Goal: Task Accomplishment & Management: Use online tool/utility

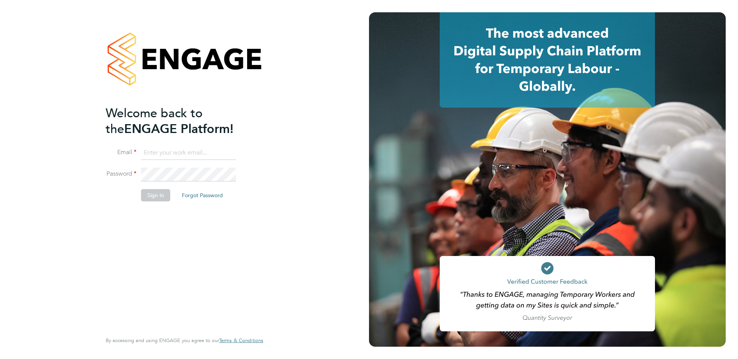
click at [154, 155] on input at bounding box center [188, 153] width 95 height 14
type input "supportuser4@engagetech.com"
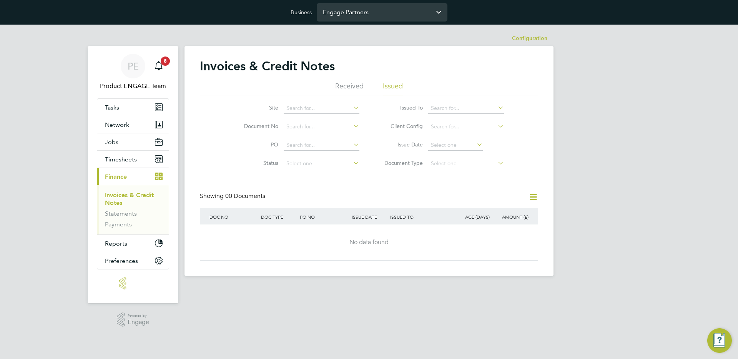
click at [333, 17] on input "Engage Partners" at bounding box center [382, 12] width 131 height 18
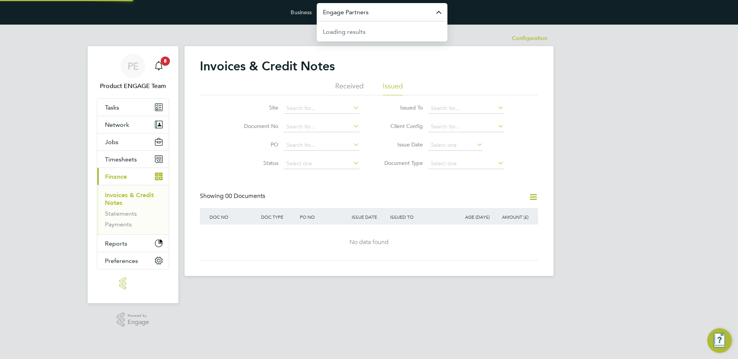
click at [333, 17] on input "Engage Partners" at bounding box center [382, 12] width 131 height 18
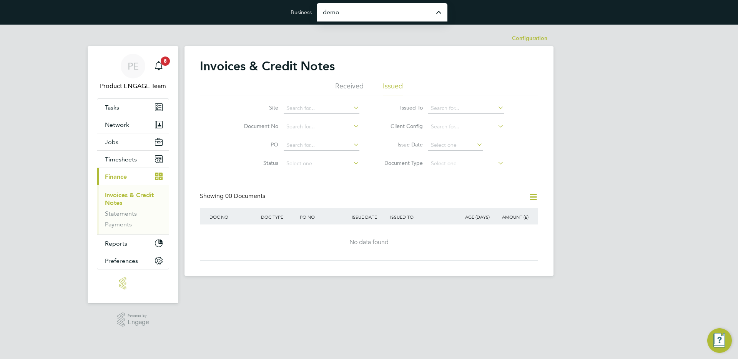
type input "Demo ENGAGE End Hirer"
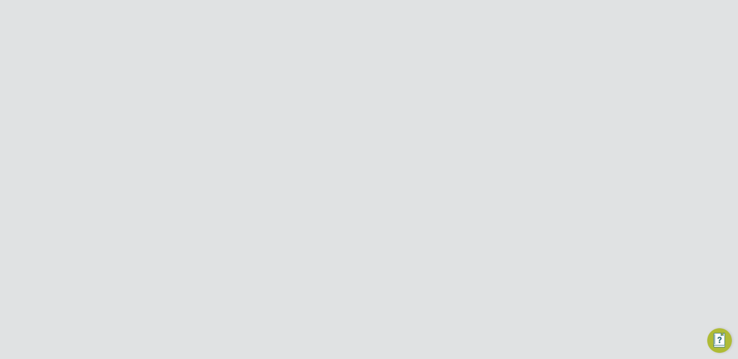
scroll to position [14, 0]
click at [120, 162] on span "Timesheets" at bounding box center [121, 162] width 32 height 7
click at [132, 179] on link "Timesheets" at bounding box center [121, 181] width 32 height 7
